Goal: Task Accomplishment & Management: Manage account settings

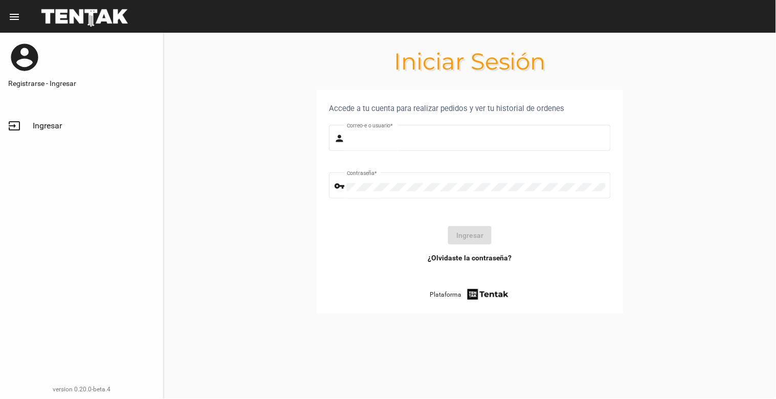
type input "[EMAIL_ADDRESS][DOMAIN_NAME]"
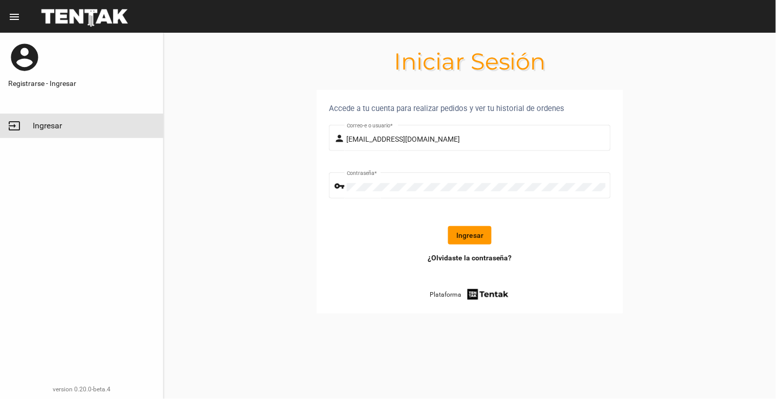
click at [41, 120] on link "input Ingresar" at bounding box center [81, 126] width 163 height 25
click at [471, 236] on button "Ingresar" at bounding box center [469, 235] width 43 height 18
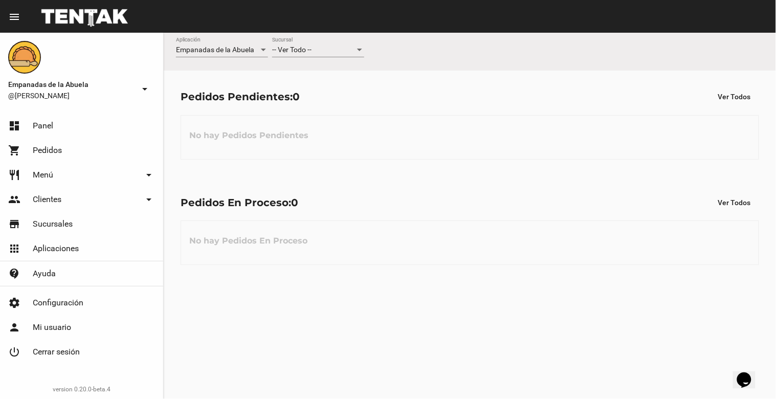
click at [331, 48] on div "-- Ver Todo --" at bounding box center [313, 50] width 83 height 8
click at [339, 93] on span "Lomas de Zamora" at bounding box center [318, 92] width 92 height 21
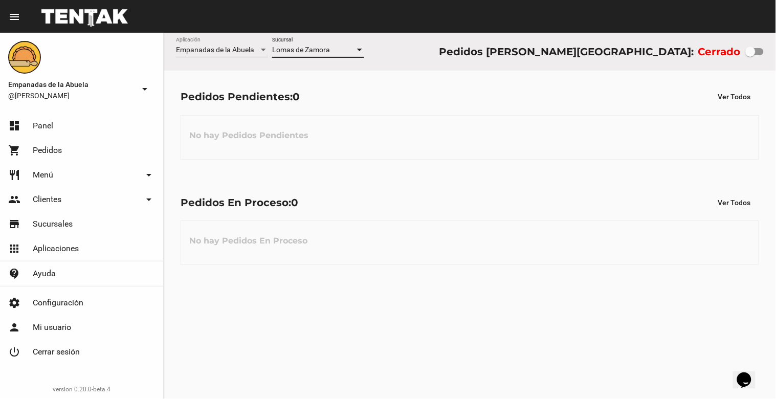
click at [751, 46] on label at bounding box center [754, 52] width 18 height 12
click at [751, 55] on input "checkbox" at bounding box center [750, 55] width 1 height 1
checkbox input "true"
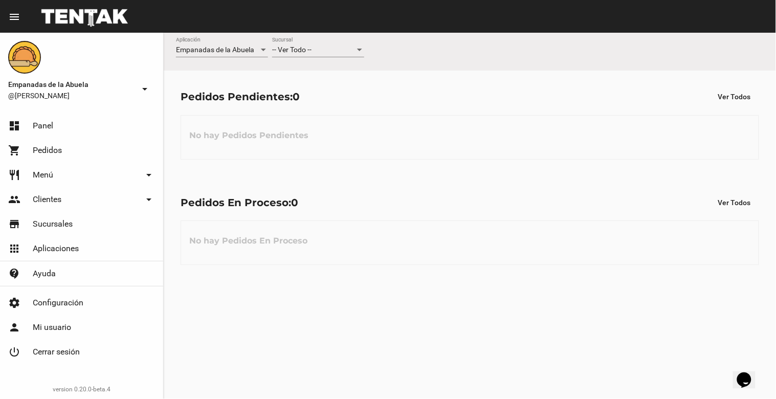
click at [291, 54] on span "-- Ver Todo --" at bounding box center [291, 50] width 39 height 8
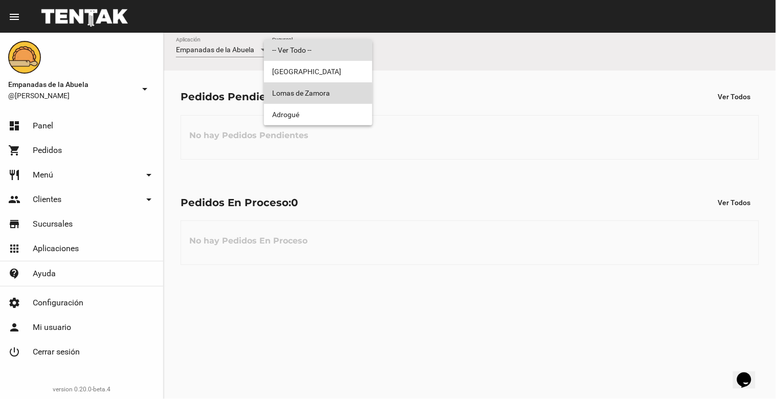
drag, startPoint x: 315, startPoint y: 85, endPoint x: 292, endPoint y: 96, distance: 25.2
click at [292, 96] on span "Lomas de Zamora" at bounding box center [318, 92] width 92 height 21
